Goal: Find specific page/section: Find specific page/section

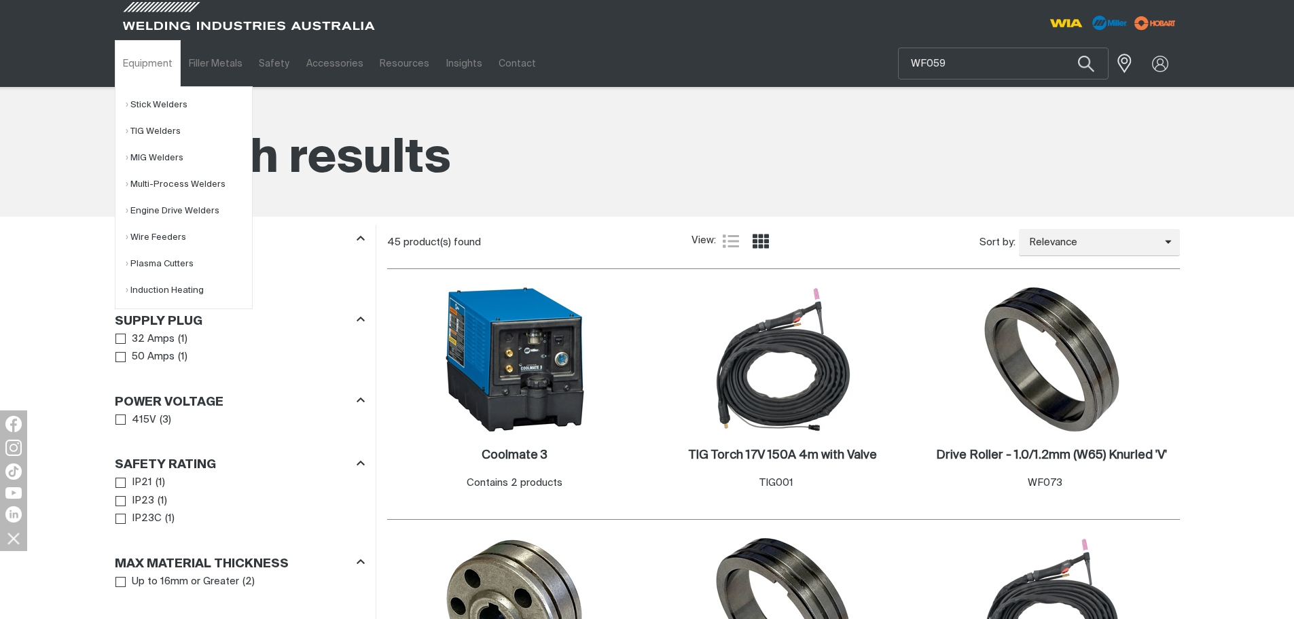
click at [130, 62] on link "Equipment" at bounding box center [148, 63] width 66 height 47
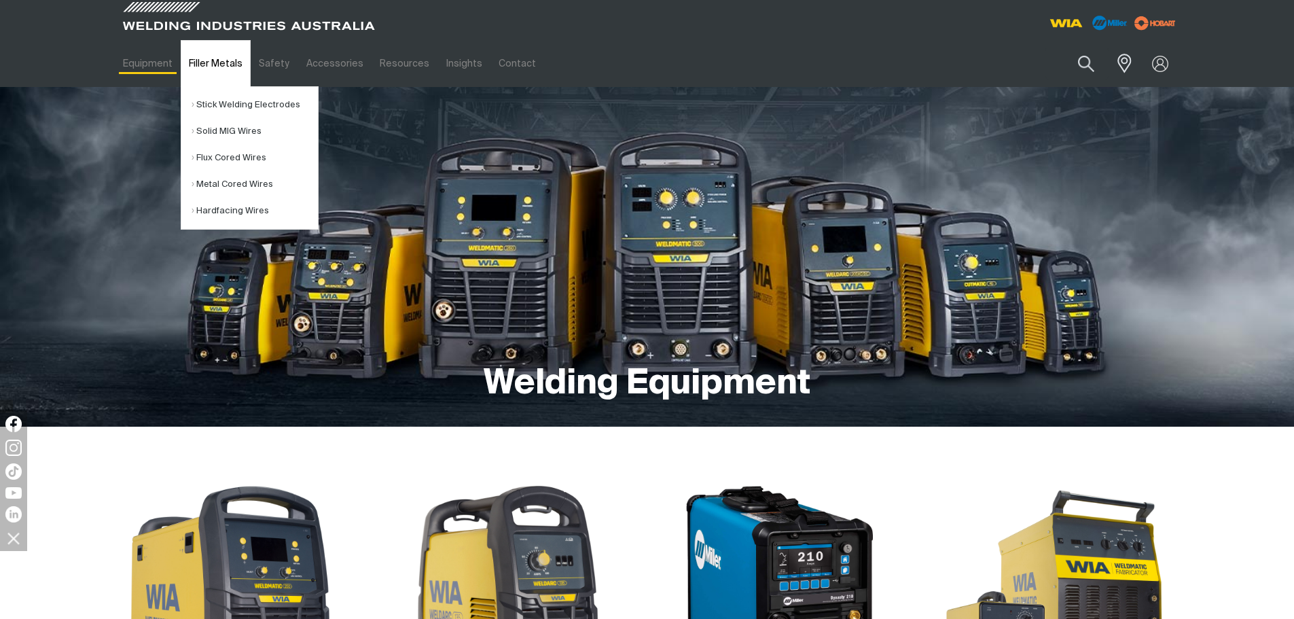
click at [220, 71] on link "Filler Metals" at bounding box center [216, 63] width 70 height 47
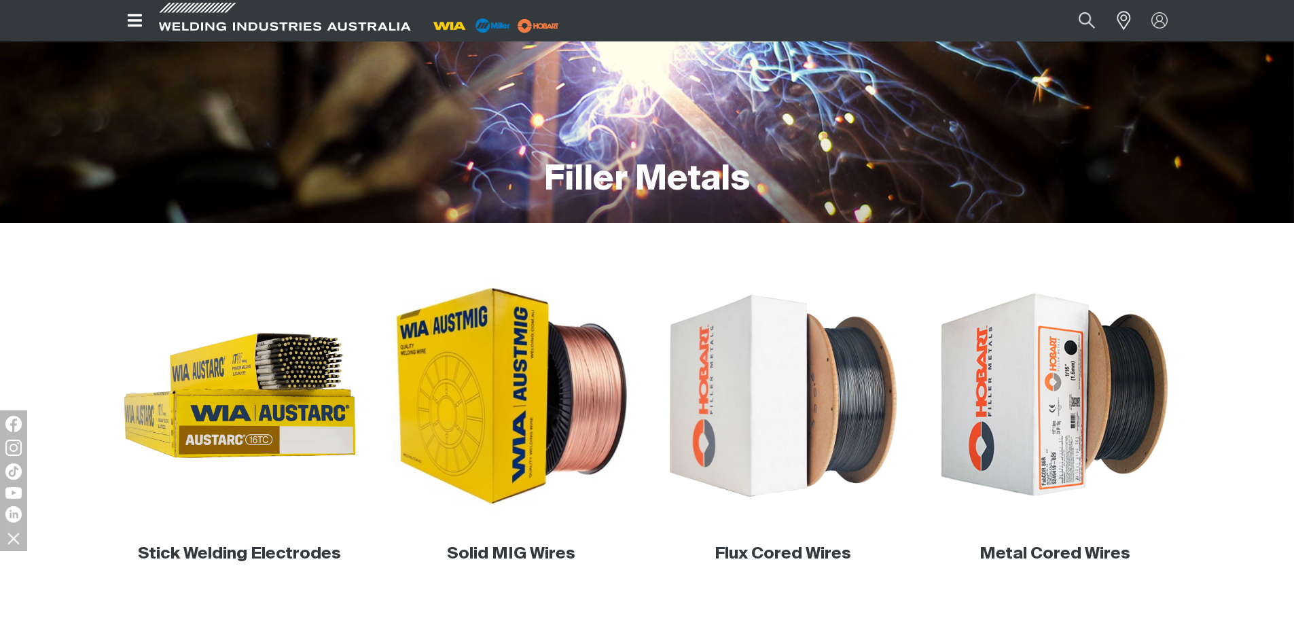
scroll to position [407, 0]
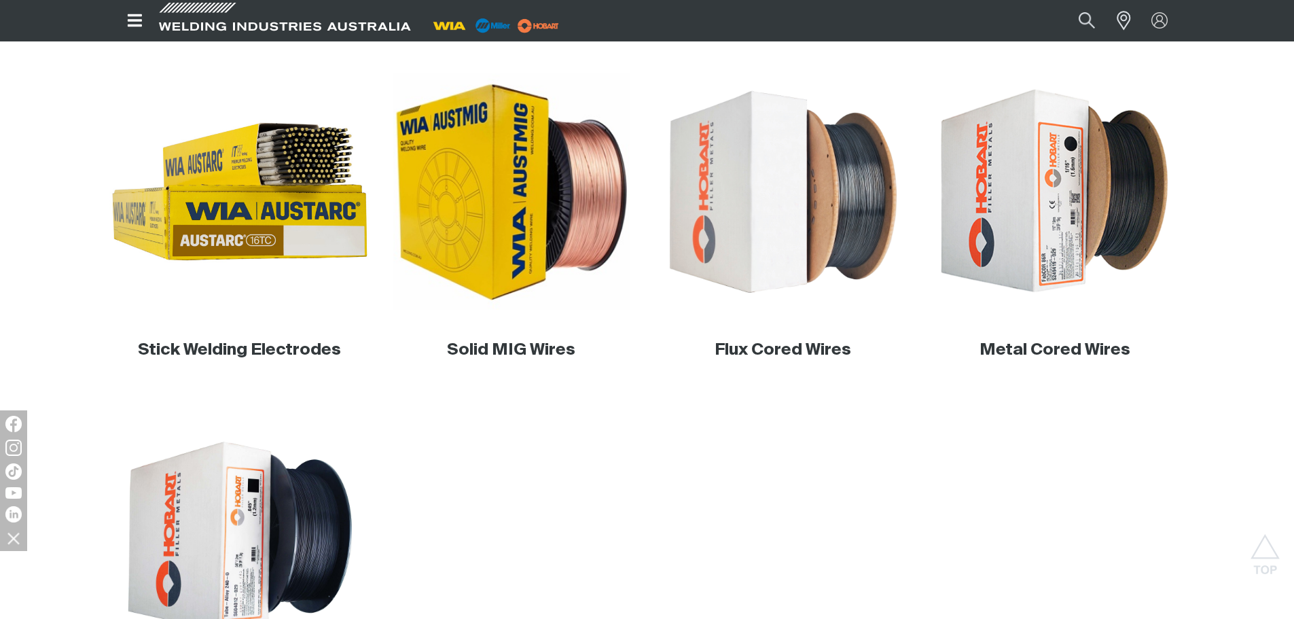
click at [204, 225] on img at bounding box center [239, 192] width 260 height 260
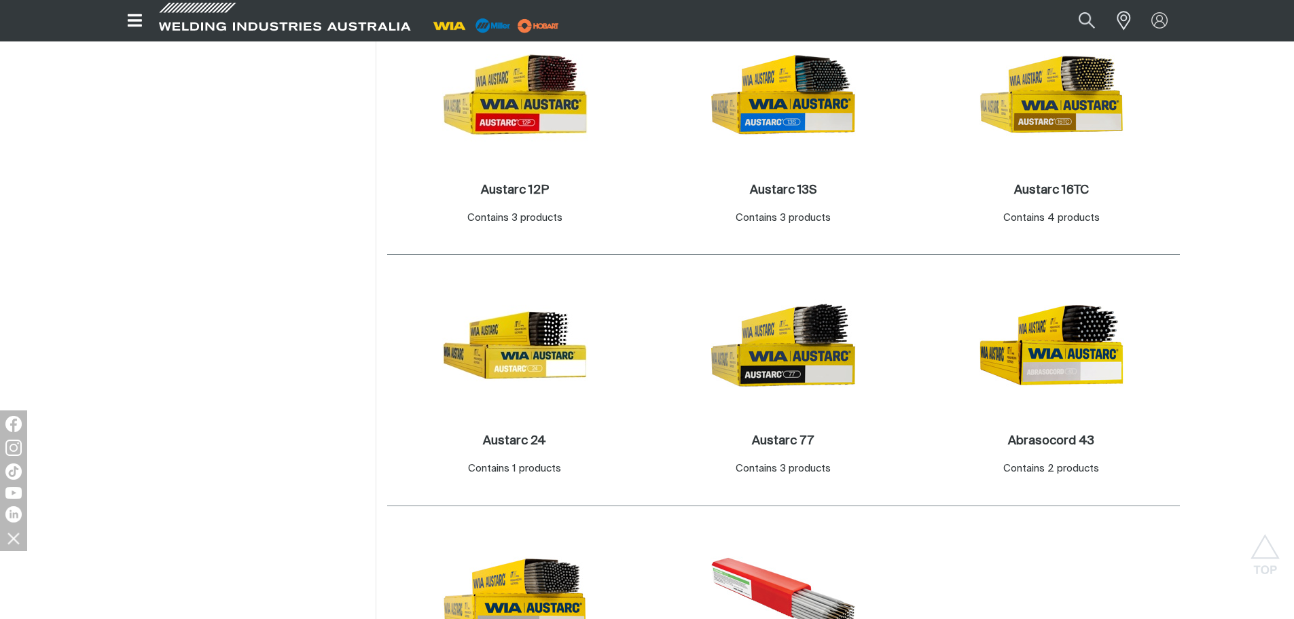
scroll to position [747, 0]
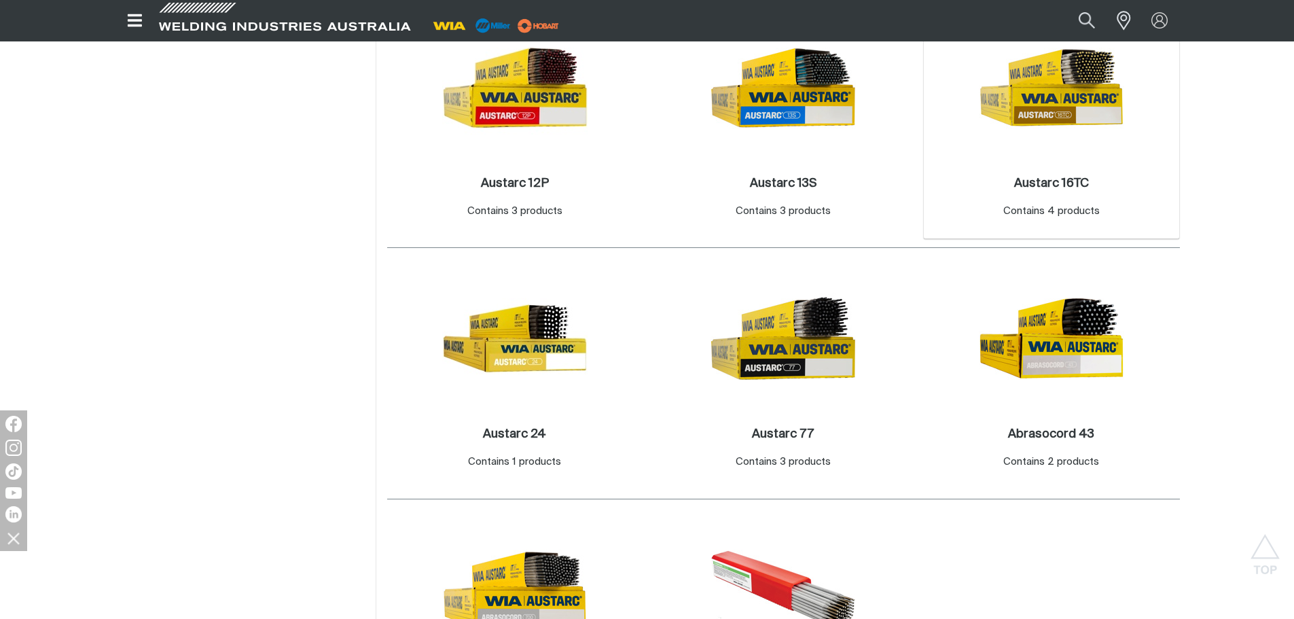
click at [1002, 147] on img at bounding box center [1051, 87] width 145 height 145
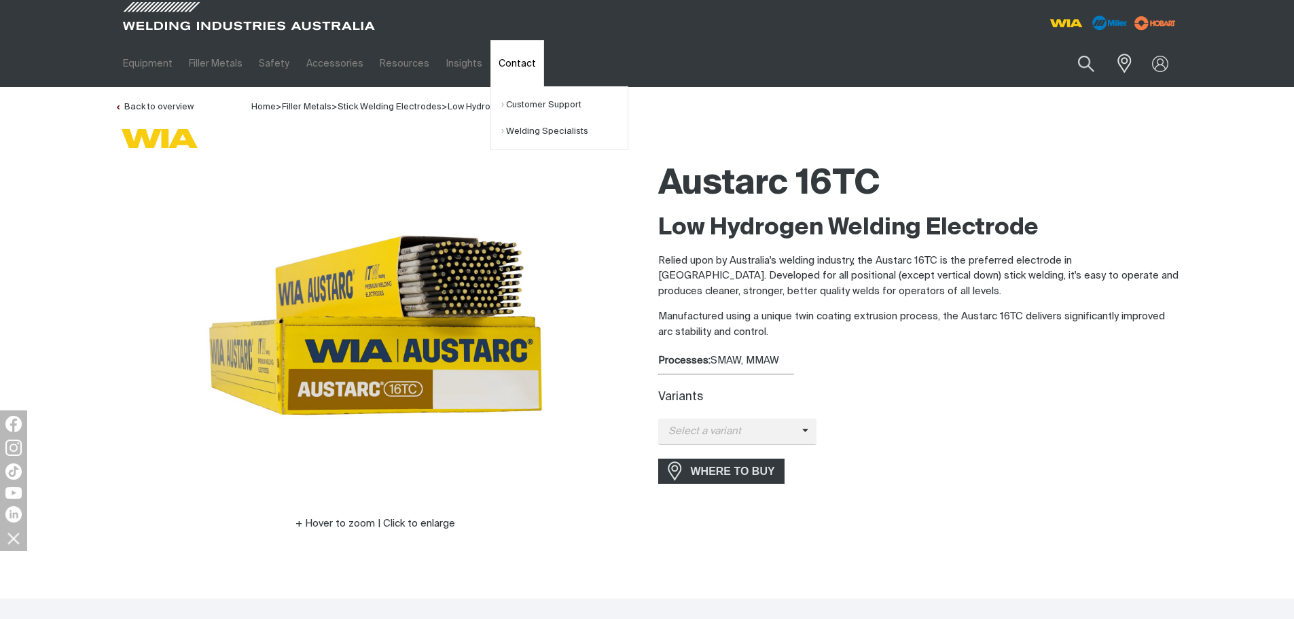
click at [503, 43] on link "Contact" at bounding box center [517, 63] width 54 height 47
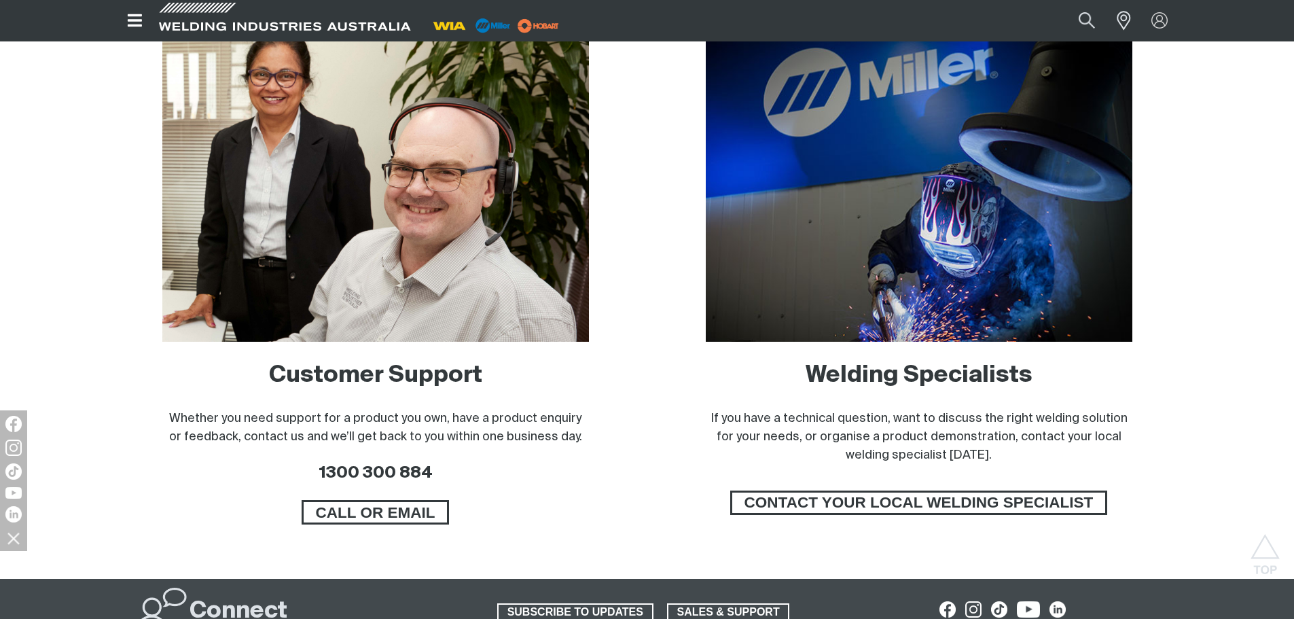
scroll to position [883, 0]
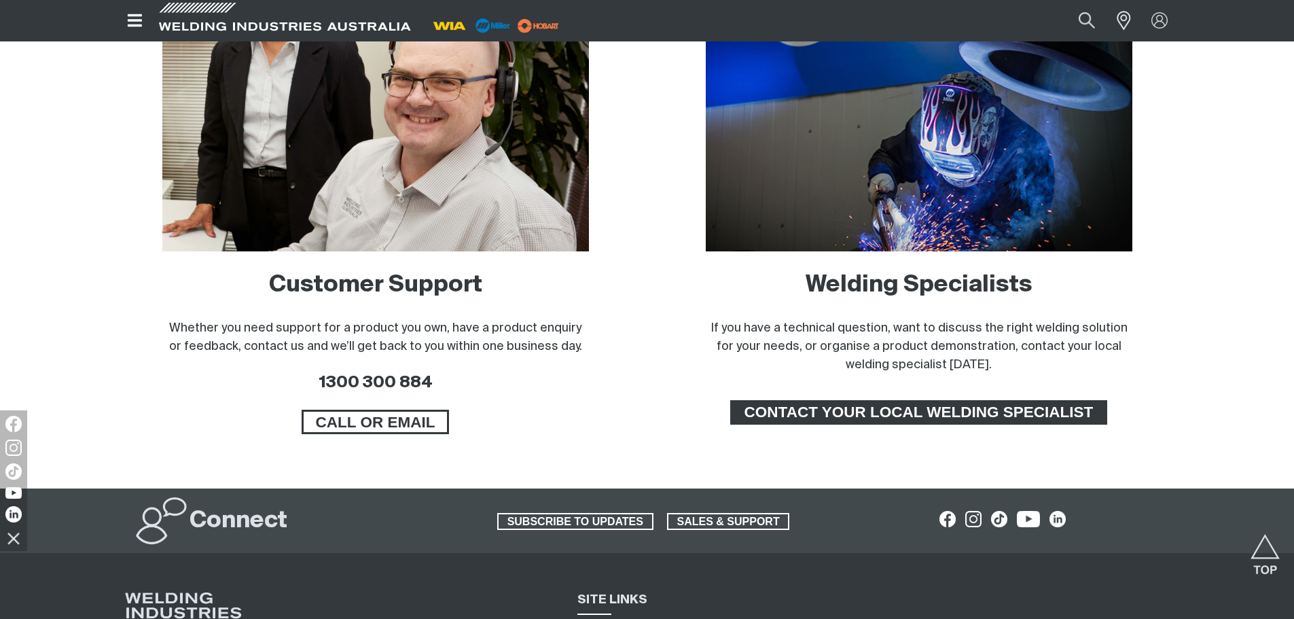
click at [915, 416] on span "CONTACT YOUR LOCAL WELDING SPECIALIST" at bounding box center [918, 412] width 373 height 24
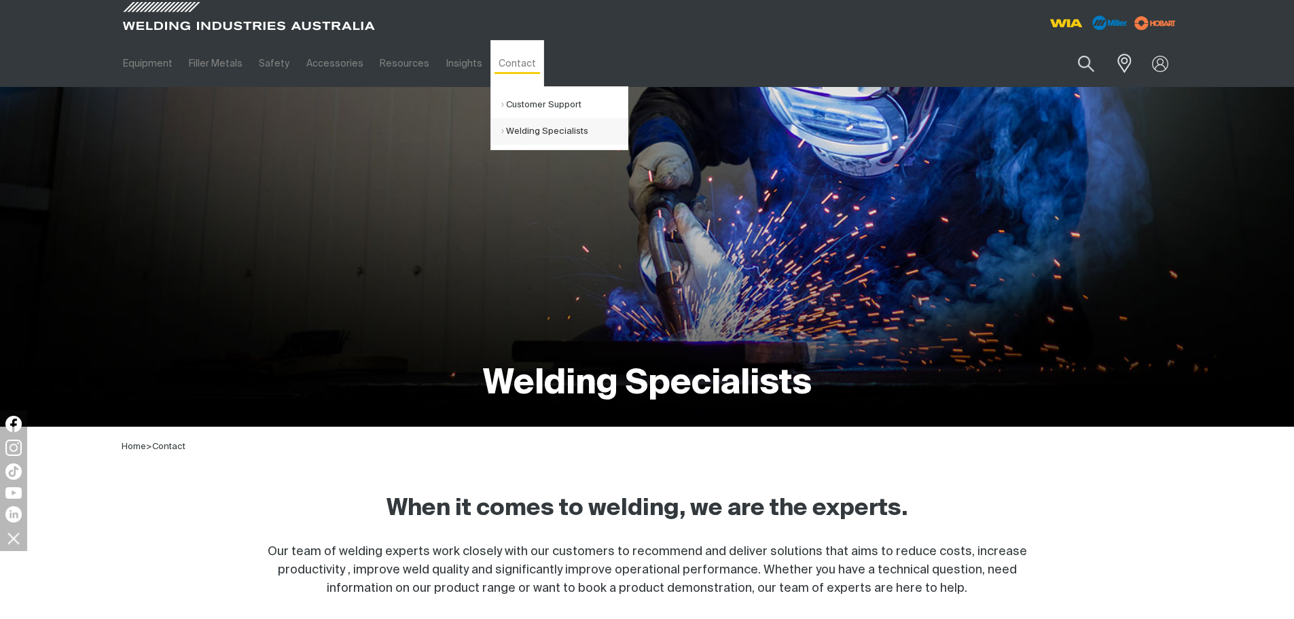
click at [528, 132] on link "Welding Specialists" at bounding box center [564, 131] width 126 height 26
click at [532, 130] on link "Welding Specialists" at bounding box center [564, 131] width 126 height 26
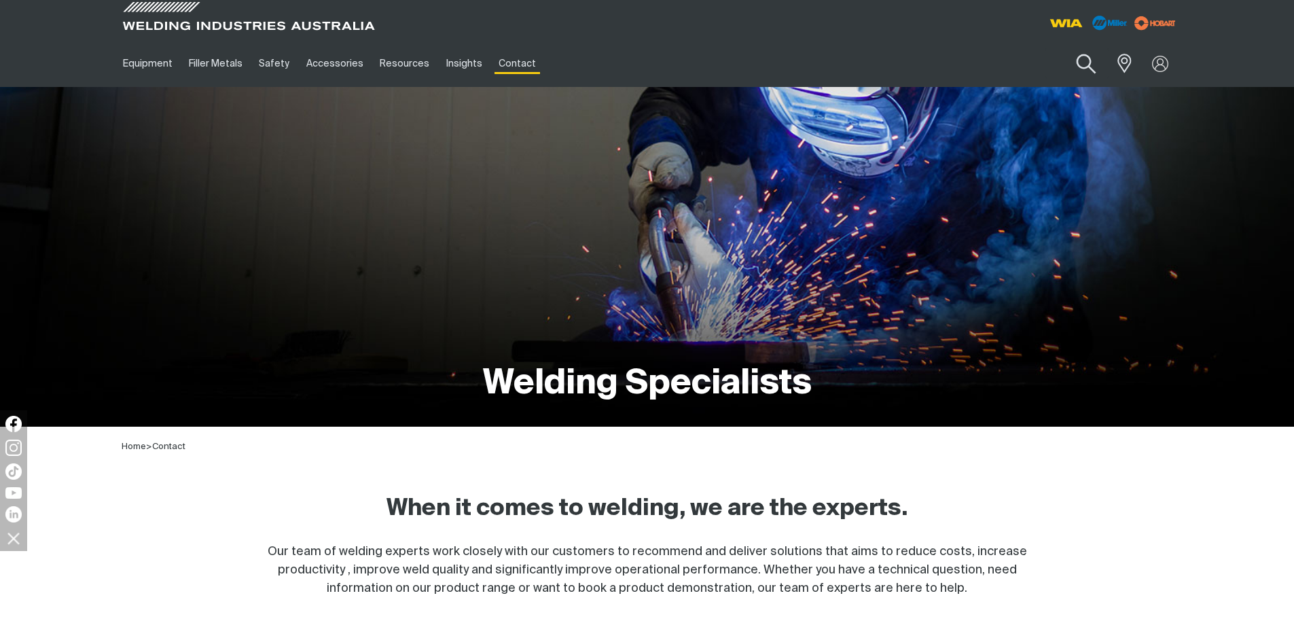
click at [1067, 61] on button "Search products" at bounding box center [1085, 64] width 55 height 39
click at [982, 62] on input "Search" at bounding box center [1002, 63] width 209 height 31
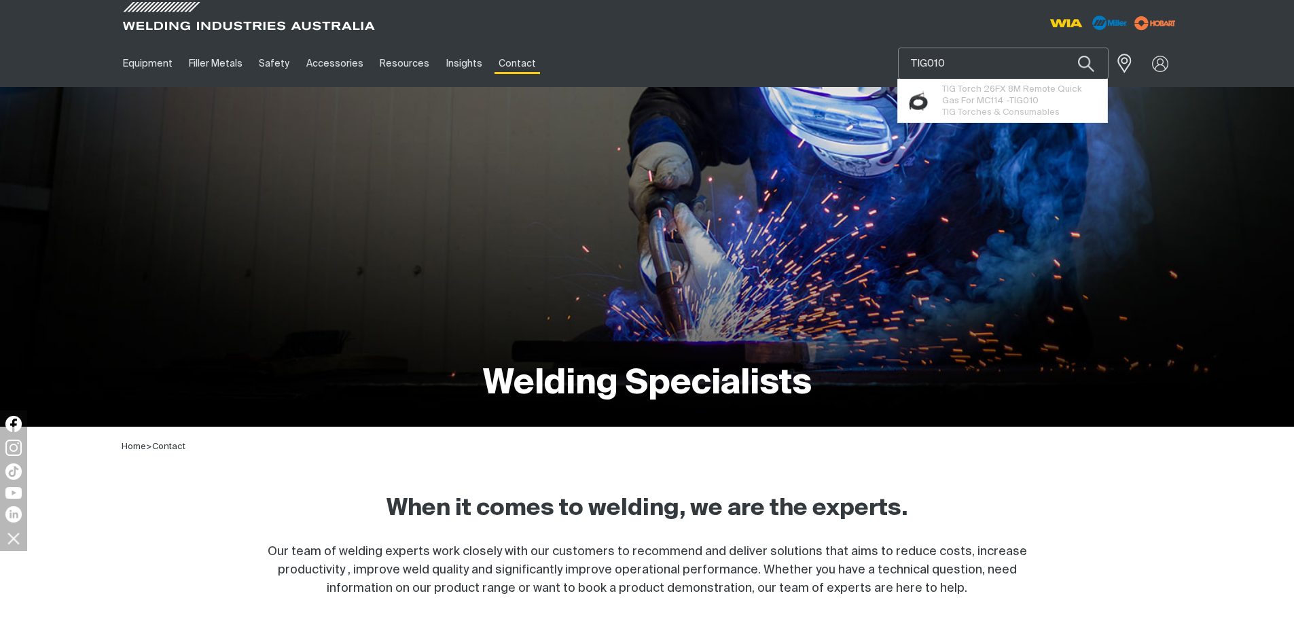
type input "TIG010"
click at [1063, 48] on button "Search products" at bounding box center [1086, 64] width 46 height 32
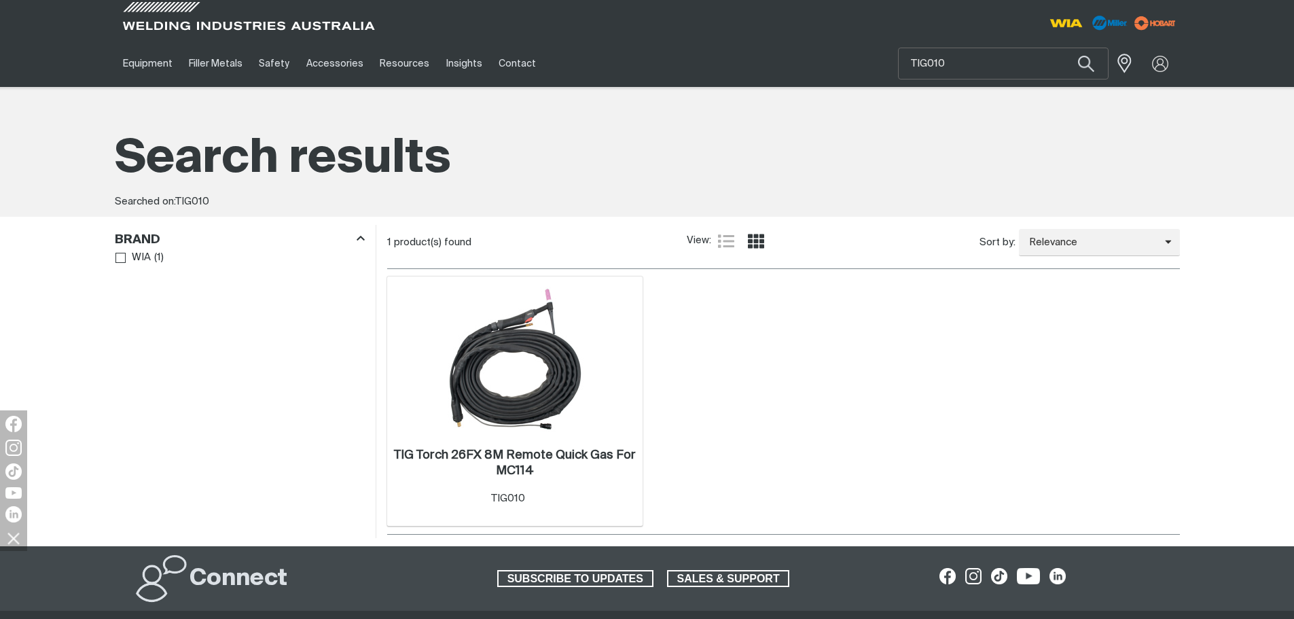
click at [484, 357] on img at bounding box center [514, 359] width 145 height 145
